Goal: Information Seeking & Learning: Find specific fact

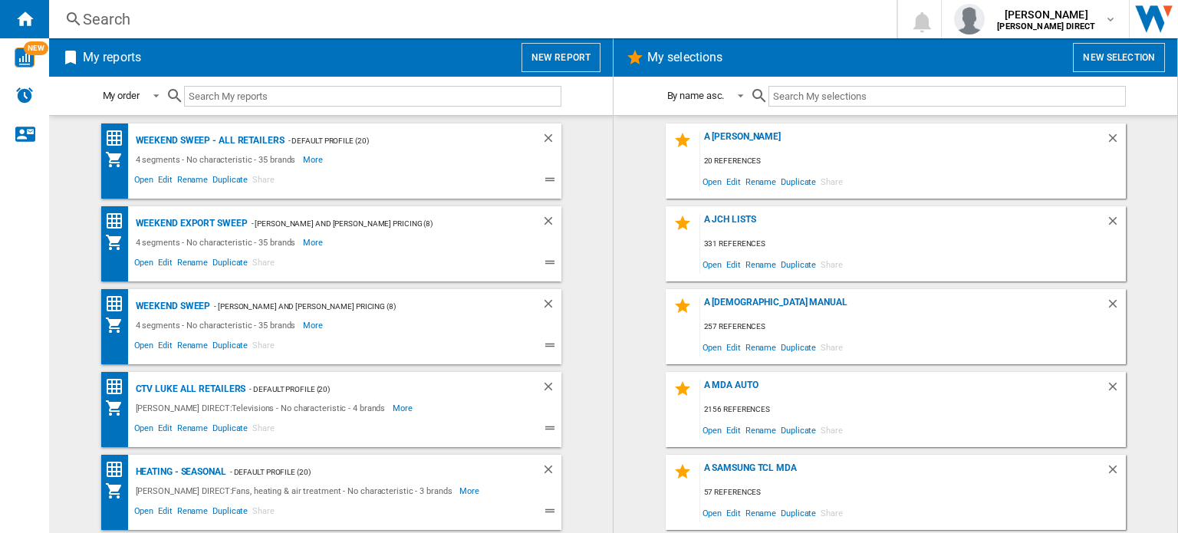
click at [101, 14] on div "Search" at bounding box center [470, 18] width 774 height 21
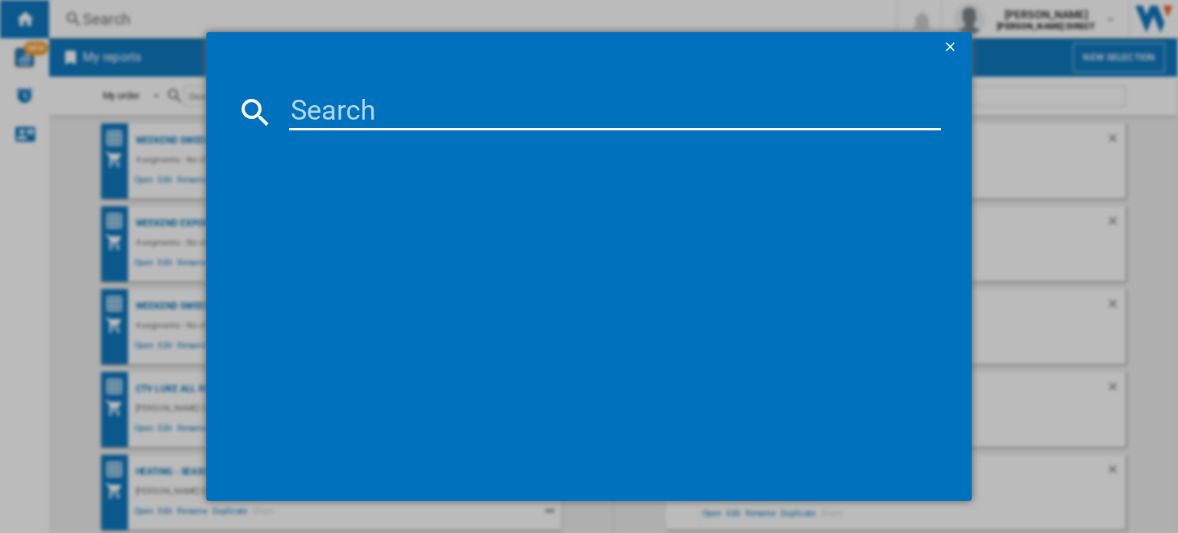
click at [365, 111] on input at bounding box center [615, 112] width 652 height 37
paste input "[PERSON_NAME]-WW90CGC04DABEU"
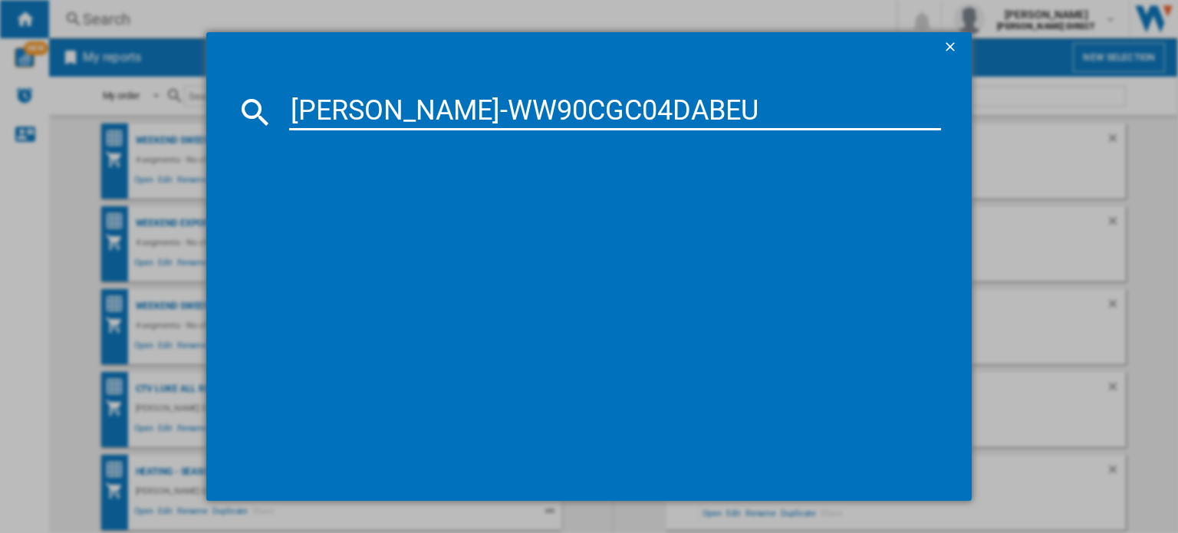
type input "[PERSON_NAME]-WW90CGC04DABEU"
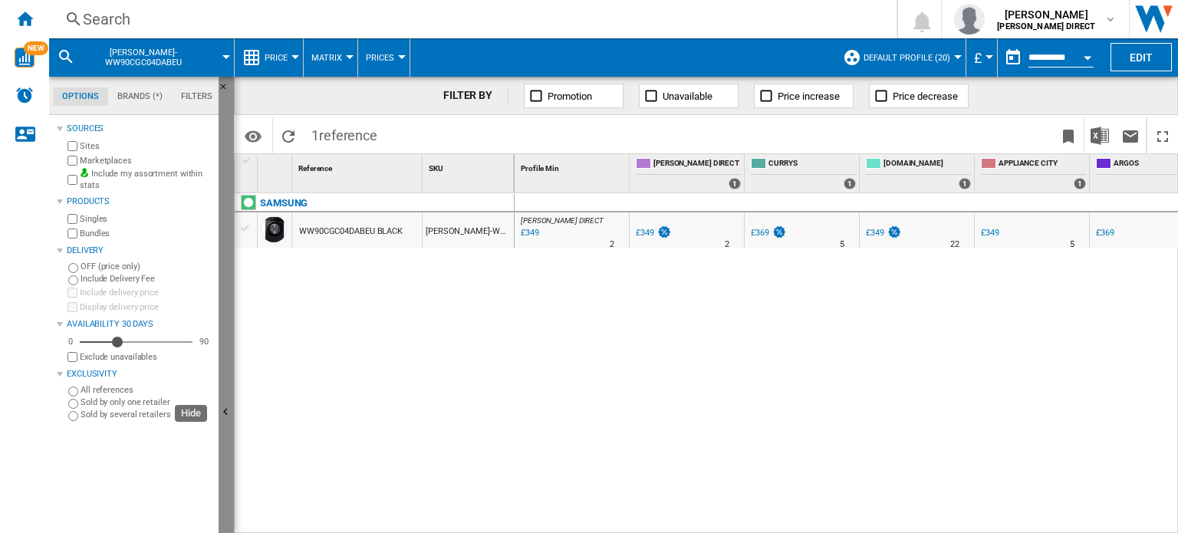
click at [226, 325] on button "Hide" at bounding box center [226, 413] width 15 height 673
